Goal: Task Accomplishment & Management: Manage account settings

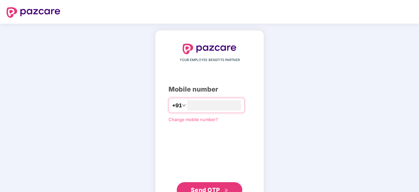
type input "*"
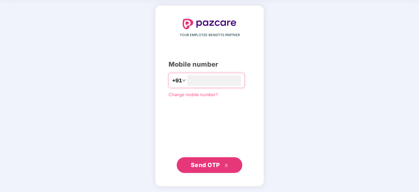
type input "**********"
click at [221, 166] on span "Send OTP" at bounding box center [210, 164] width 38 height 9
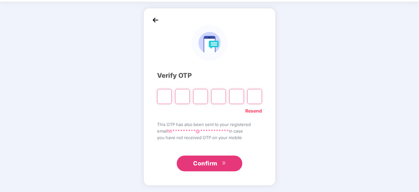
scroll to position [22, 0]
type input "*"
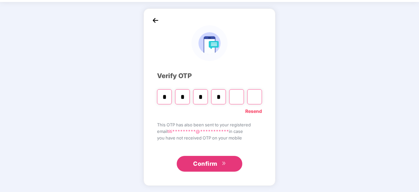
type input "*"
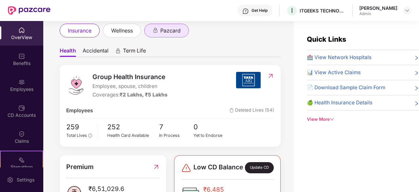
scroll to position [39, 0]
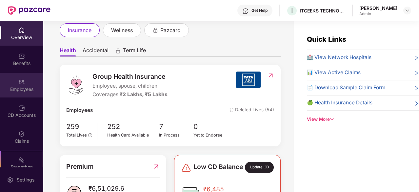
click at [22, 90] on div "Employees" at bounding box center [21, 89] width 43 height 7
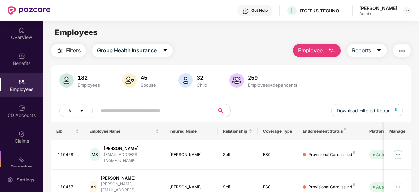
click at [146, 108] on input "text" at bounding box center [153, 111] width 105 height 10
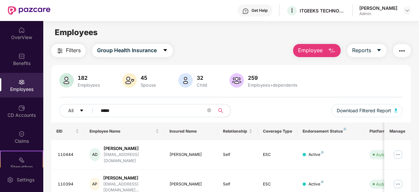
scroll to position [43, 0]
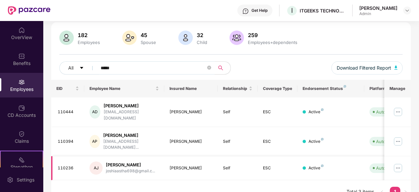
type input "*****"
click at [399, 163] on img at bounding box center [398, 168] width 11 height 11
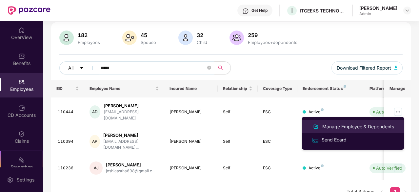
click at [342, 125] on div "Manage Employee & Dependents" at bounding box center [358, 126] width 74 height 7
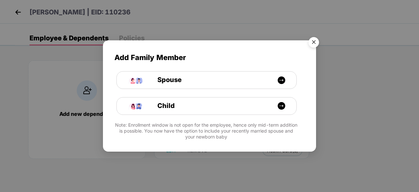
click at [312, 43] on img "Close" at bounding box center [314, 43] width 18 height 18
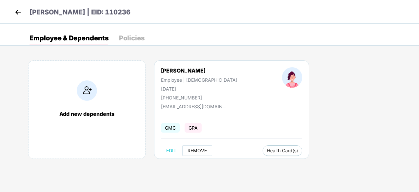
click at [196, 149] on span "REMOVE" at bounding box center [197, 150] width 19 height 5
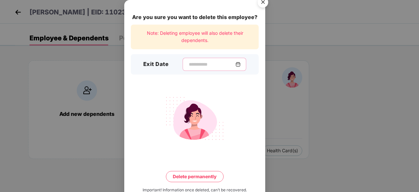
click at [188, 63] on input at bounding box center [211, 64] width 47 height 7
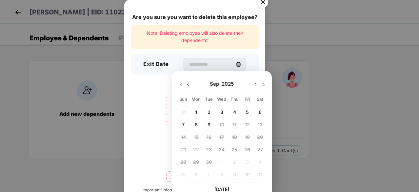
click at [197, 122] on span "8" at bounding box center [196, 125] width 3 height 6
type input "**********"
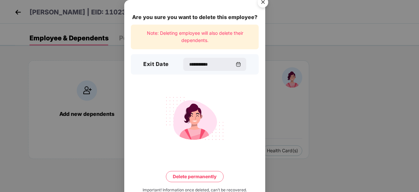
click at [195, 177] on button "Delete permanently" at bounding box center [195, 176] width 58 height 11
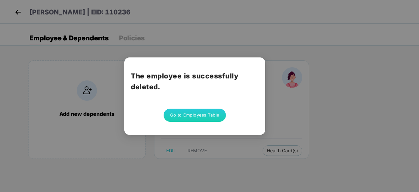
click at [199, 119] on button "Go to Employees Table" at bounding box center [195, 115] width 62 height 13
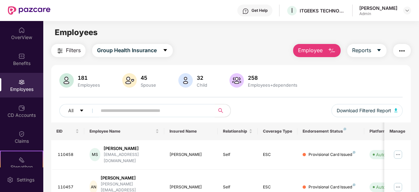
click at [157, 113] on input "text" at bounding box center [153, 111] width 105 height 10
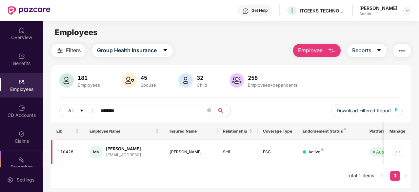
type input "********"
click at [399, 152] on img at bounding box center [398, 152] width 11 height 11
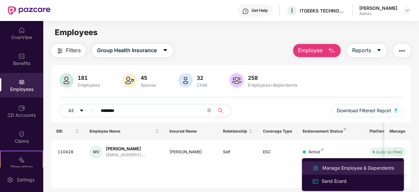
click at [348, 167] on div "Manage Employee & Dependents" at bounding box center [358, 167] width 74 height 7
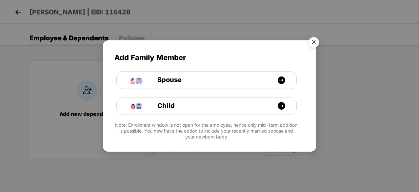
click at [314, 42] on img "Close" at bounding box center [314, 43] width 18 height 18
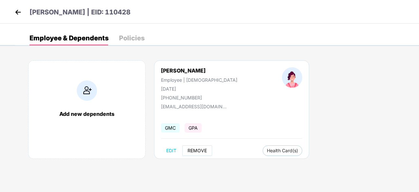
click at [199, 151] on span "REMOVE" at bounding box center [197, 150] width 19 height 5
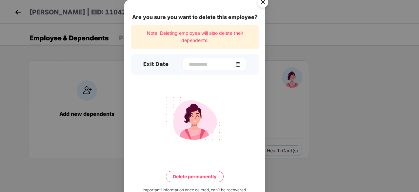
click at [183, 59] on div at bounding box center [215, 64] width 64 height 13
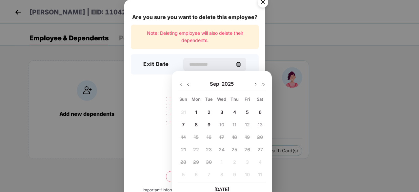
click at [188, 84] on img at bounding box center [188, 84] width 5 height 5
click at [256, 85] on img at bounding box center [255, 84] width 5 height 5
click at [222, 111] on span "3" at bounding box center [222, 112] width 3 height 6
type input "**********"
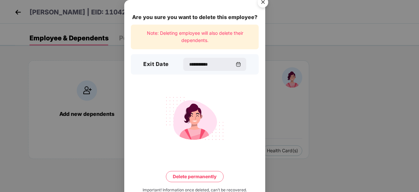
scroll to position [17, 0]
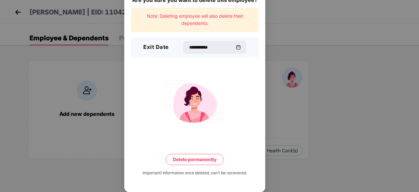
click at [202, 159] on button "Delete permanently" at bounding box center [195, 159] width 58 height 11
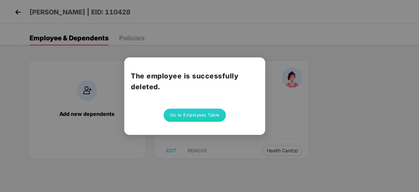
click at [201, 117] on button "Go to Employees Table" at bounding box center [195, 115] width 62 height 13
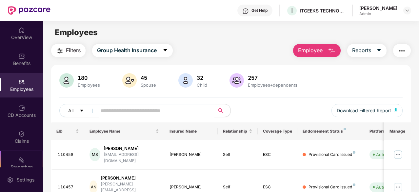
click at [138, 110] on input "text" at bounding box center [153, 111] width 105 height 10
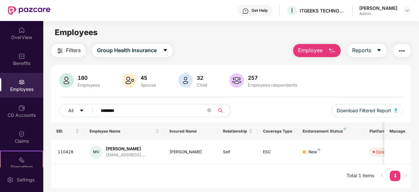
click at [134, 109] on input "********" at bounding box center [153, 111] width 105 height 10
type input "*"
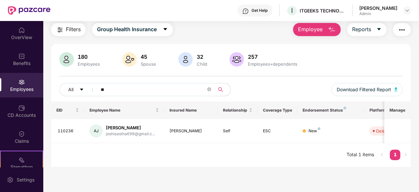
type input "*"
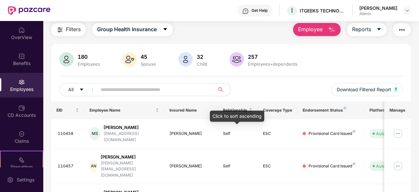
scroll to position [0, 0]
